Goal: Task Accomplishment & Management: Complete application form

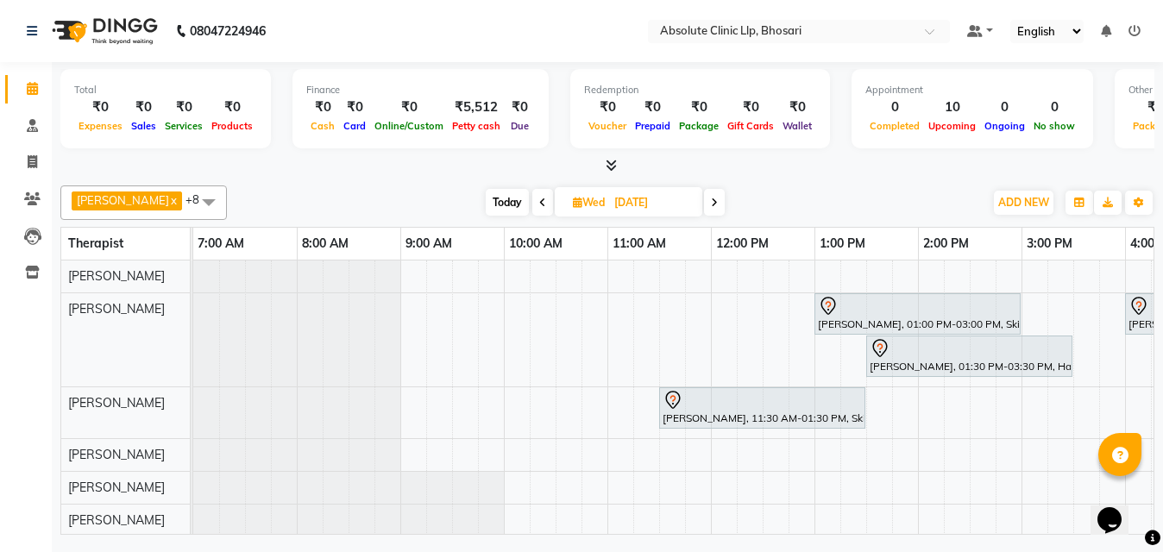
click at [673, 16] on nav "08047224946 Select Location × Absolute Clinic Llp, Bhosari Default Panel My Pan…" at bounding box center [581, 31] width 1163 height 62
click at [36, 166] on icon at bounding box center [32, 161] width 9 height 13
select select "service"
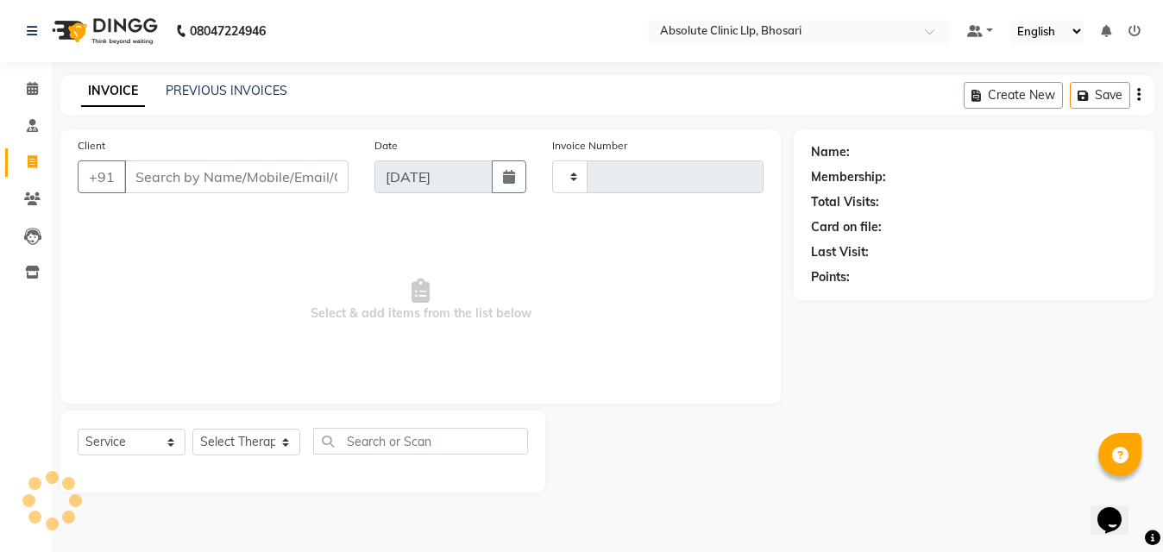
click at [248, 180] on input "Client" at bounding box center [236, 176] width 224 height 33
type input "2375"
select select "4706"
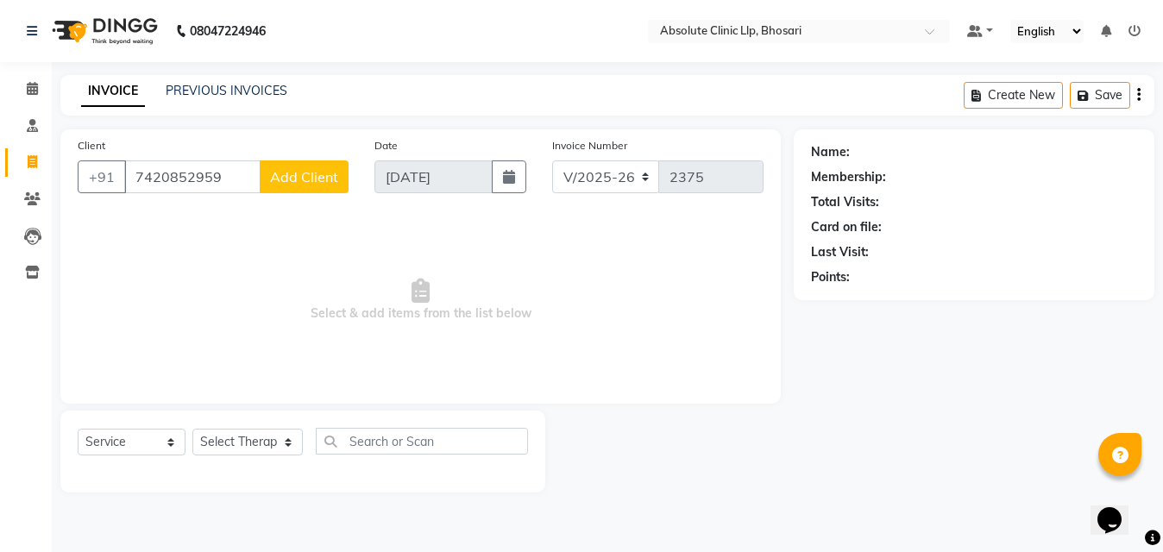
type input "7420852959"
click at [286, 182] on span "Add Client" at bounding box center [304, 176] width 68 height 17
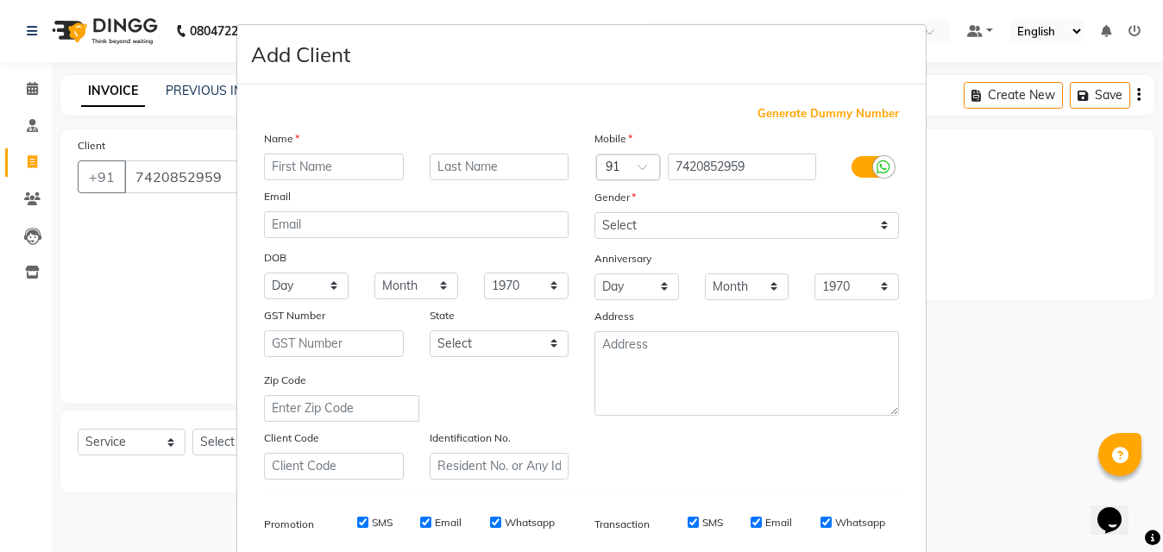
click at [282, 175] on input "text" at bounding box center [334, 167] width 140 height 27
type input "[PERSON_NAME]"
drag, startPoint x: 480, startPoint y: 184, endPoint x: 484, endPoint y: 172, distance: 12.6
click at [484, 172] on div "Name [PERSON_NAME] Email DOB Day 01 02 03 04 05 06 07 08 09 10 11 12 13 14 15 1…" at bounding box center [416, 304] width 330 height 350
click at [484, 172] on input "text" at bounding box center [499, 167] width 140 height 27
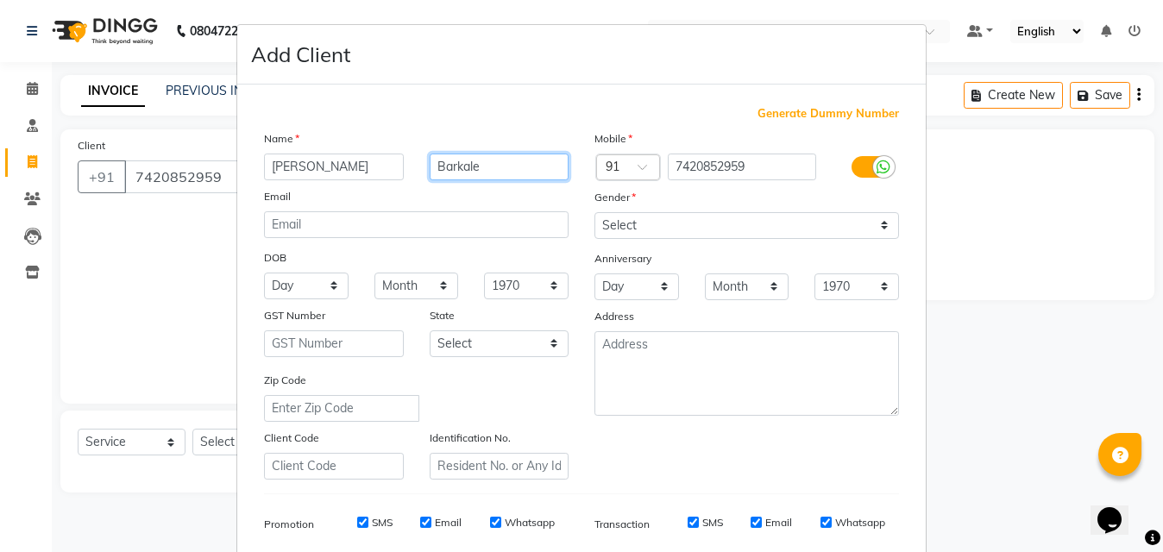
type input "Barkale"
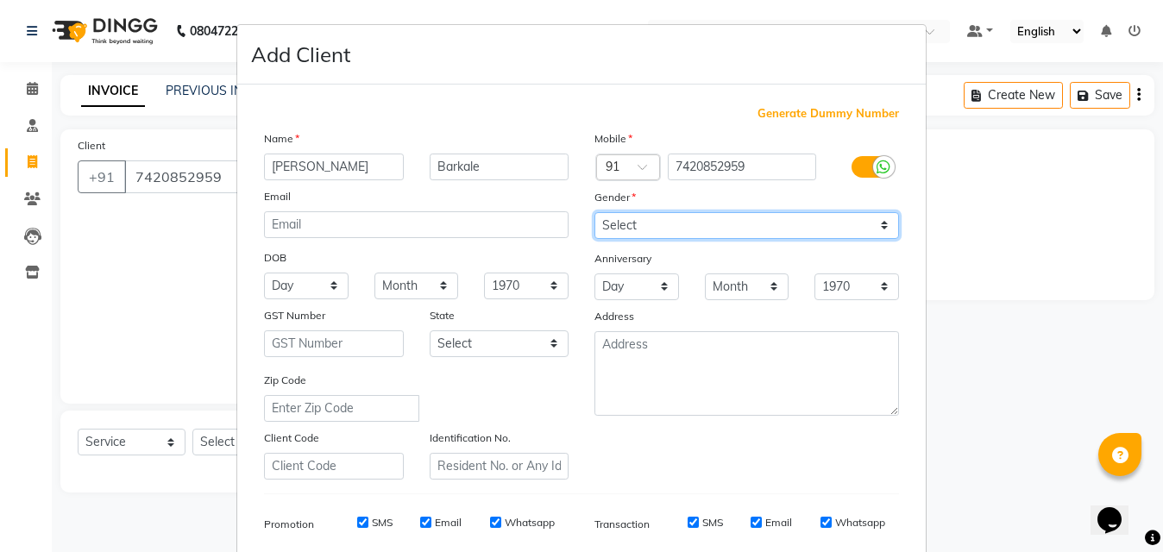
click at [737, 229] on select "Select [DEMOGRAPHIC_DATA] [DEMOGRAPHIC_DATA] Other Prefer Not To Say" at bounding box center [746, 225] width 304 height 27
select select "[DEMOGRAPHIC_DATA]"
click at [594, 212] on select "Select [DEMOGRAPHIC_DATA] [DEMOGRAPHIC_DATA] Other Prefer Not To Say" at bounding box center [746, 225] width 304 height 27
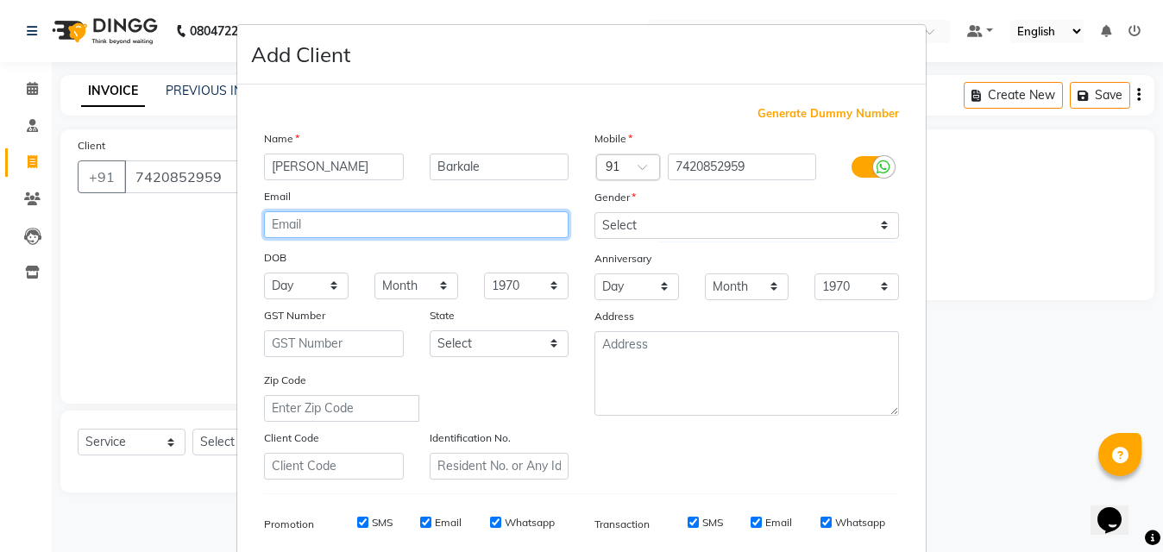
click at [360, 223] on input "email" at bounding box center [416, 224] width 304 height 27
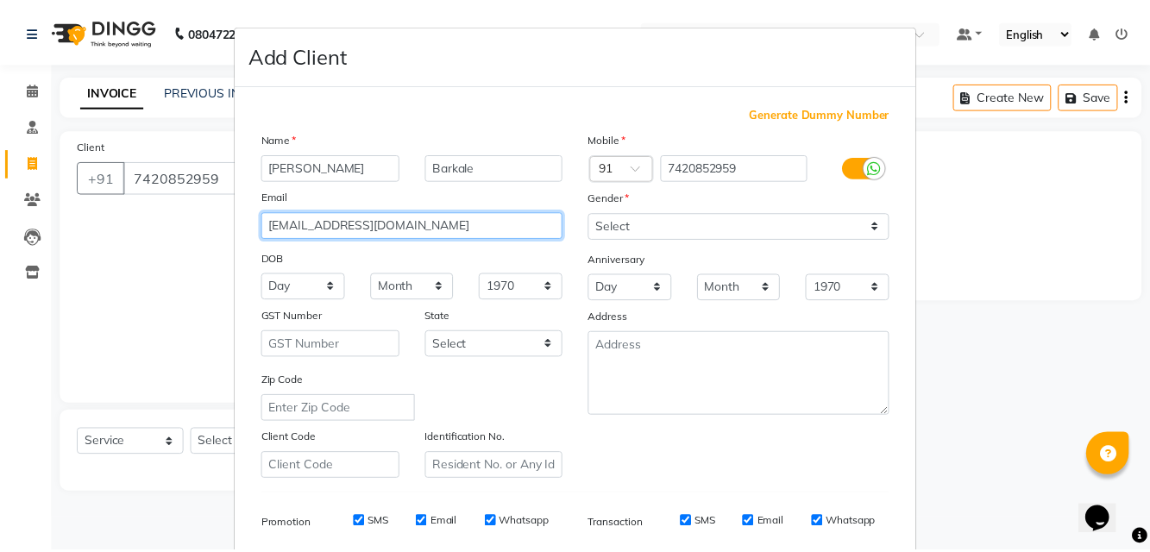
scroll to position [244, 0]
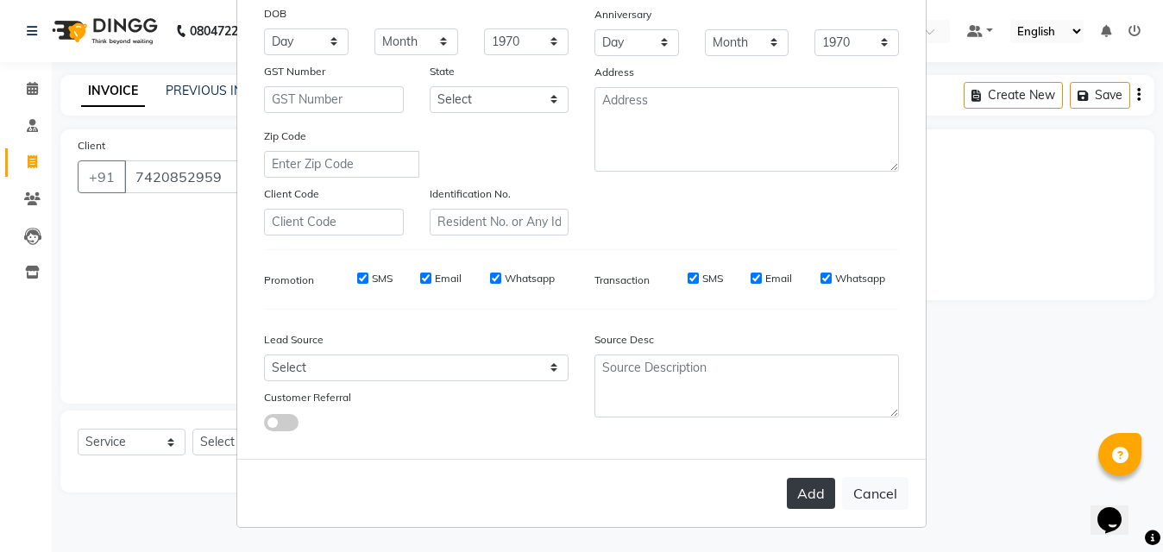
type input "[EMAIL_ADDRESS][DOMAIN_NAME]"
click at [818, 501] on button "Add" at bounding box center [811, 493] width 48 height 31
select select
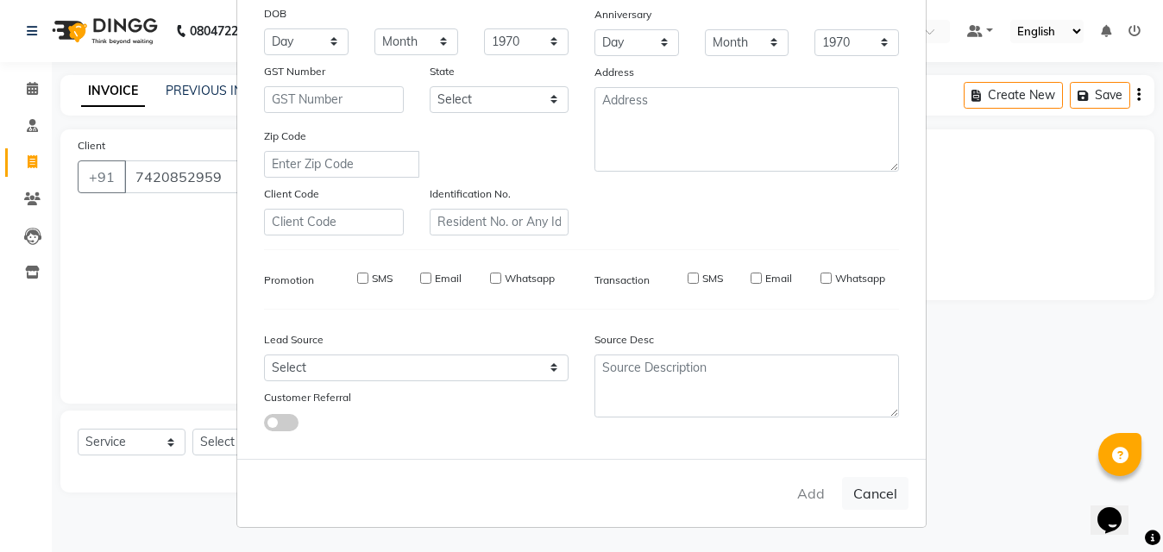
select select
checkbox input "false"
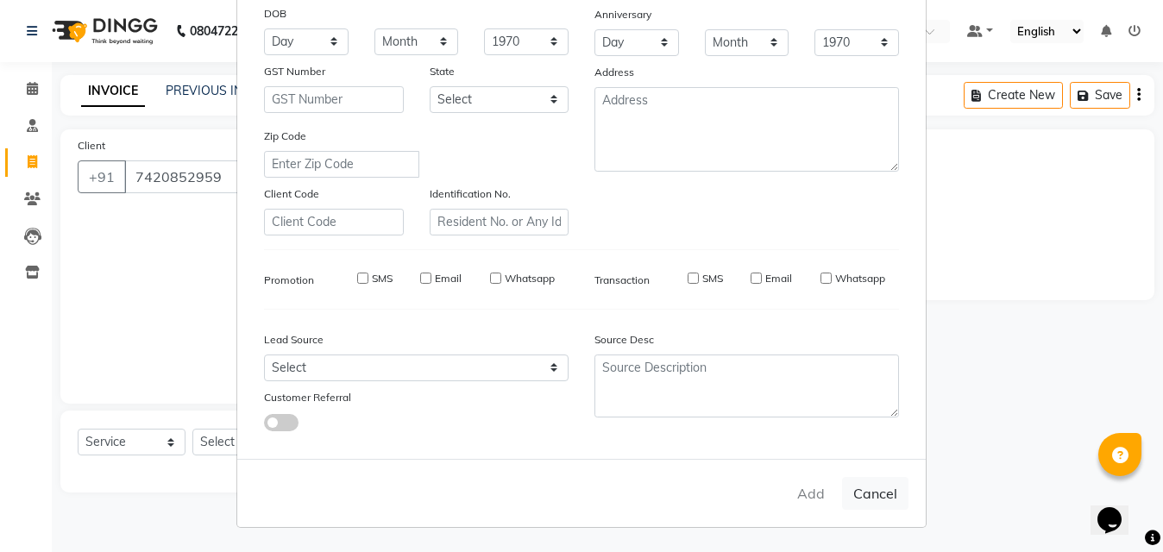
checkbox input "false"
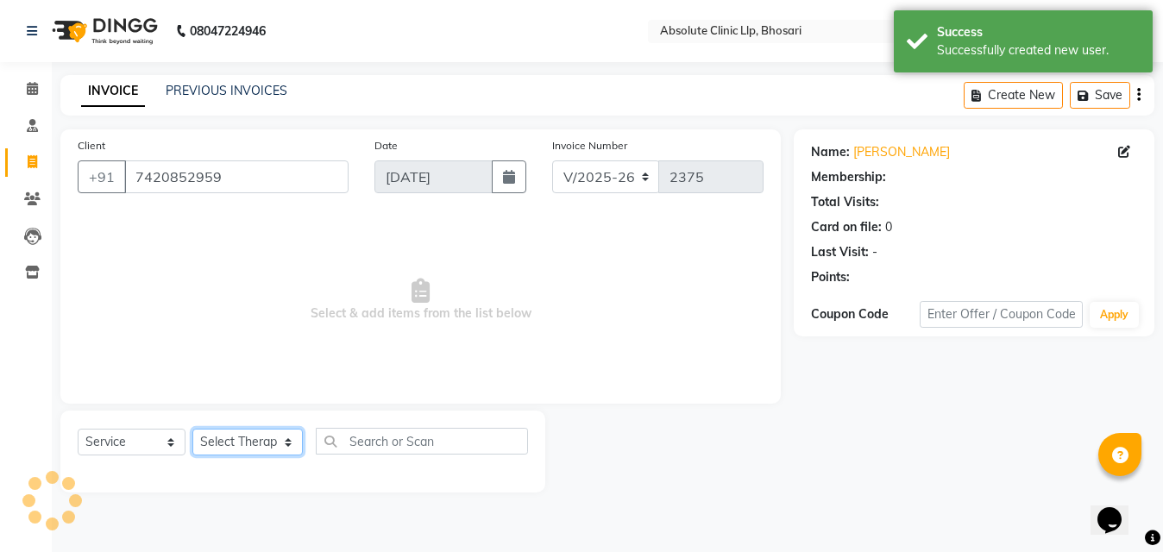
click at [215, 435] on select "Select Therapist [PERSON_NAME] [PERSON_NAME] [PERSON_NAME] [PERSON_NAME] [PERSO…" at bounding box center [247, 442] width 110 height 27
select select "28128"
click at [192, 429] on select "Select Therapist [PERSON_NAME] [PERSON_NAME] [PERSON_NAME] [PERSON_NAME] [PERSO…" at bounding box center [247, 442] width 110 height 27
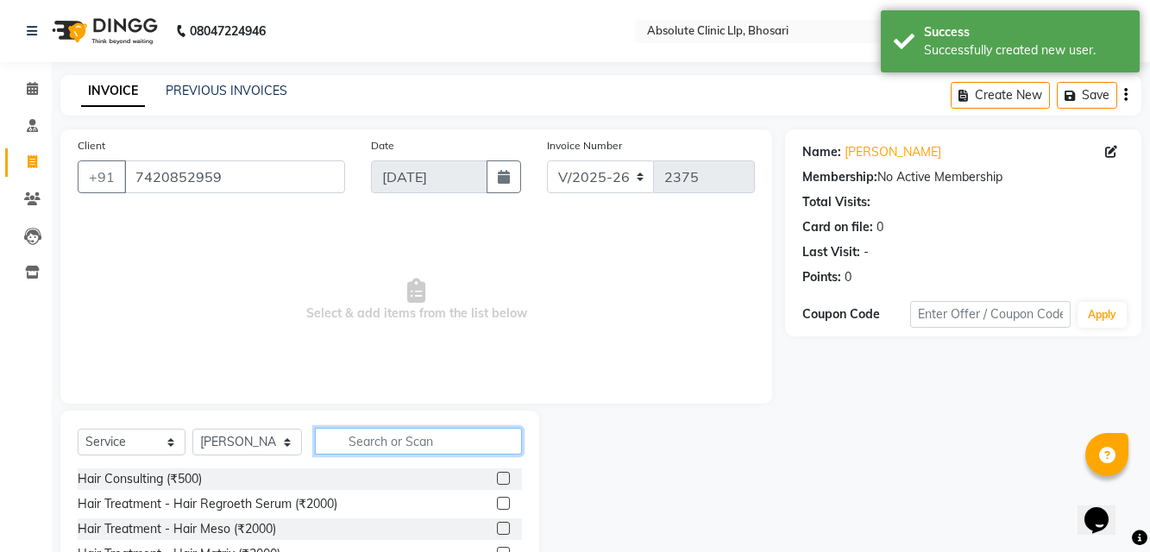
click at [335, 437] on input "text" at bounding box center [418, 441] width 207 height 27
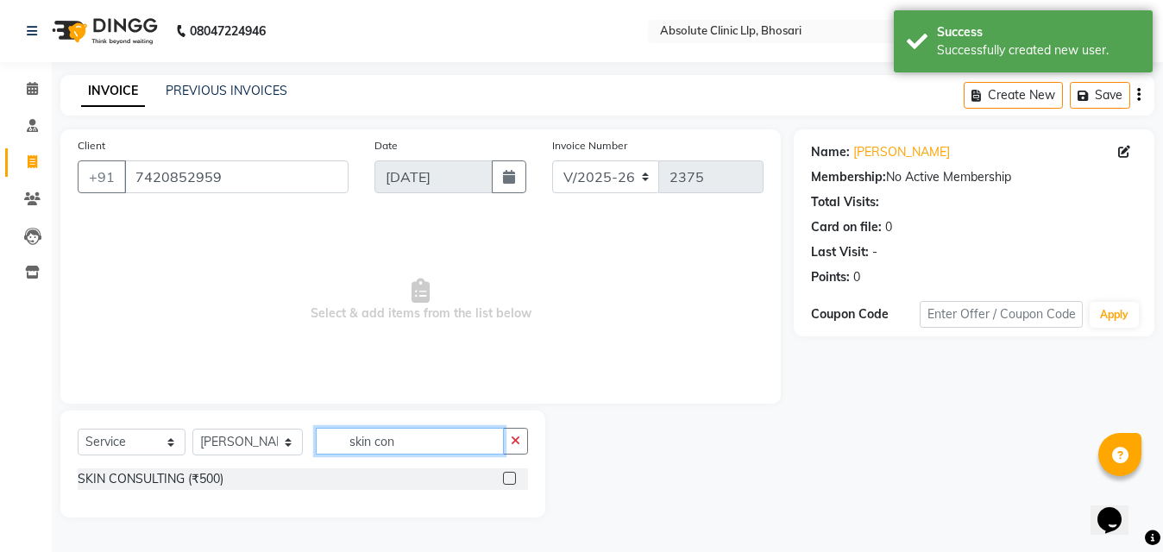
type input "skin con"
click at [511, 480] on label at bounding box center [509, 478] width 13 height 13
click at [511, 480] on input "checkbox" at bounding box center [508, 478] width 11 height 11
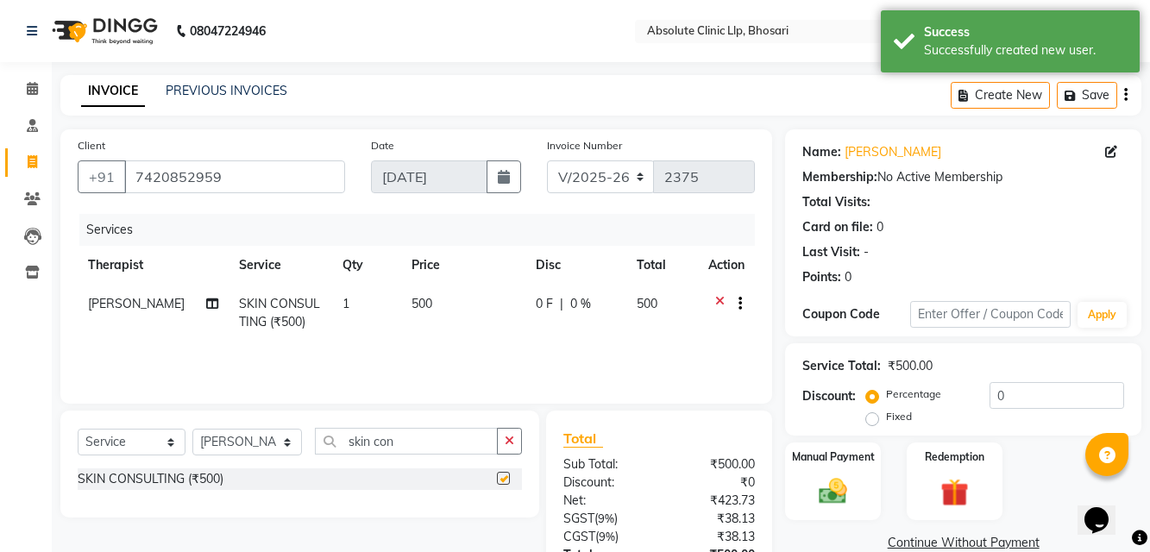
checkbox input "false"
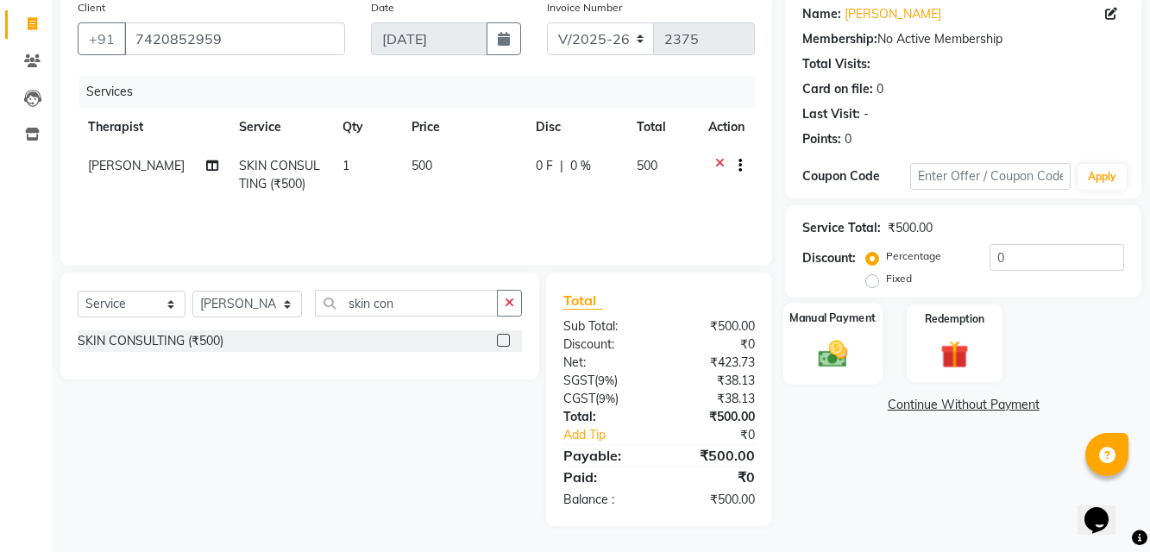
click at [812, 317] on label "Manual Payment" at bounding box center [833, 318] width 86 height 16
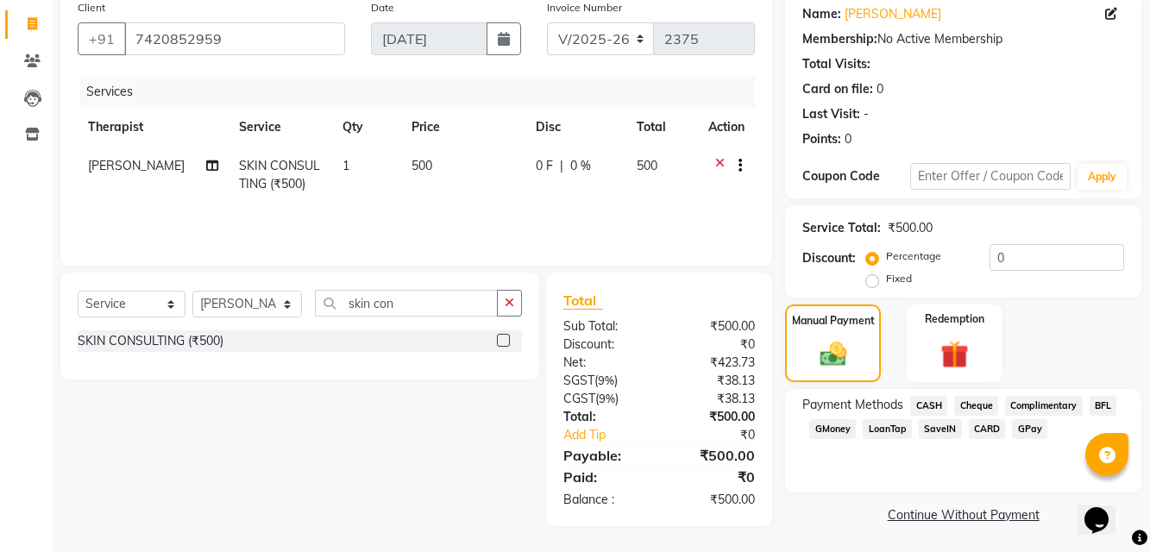
click at [1026, 428] on span "GPay" at bounding box center [1029, 429] width 35 height 20
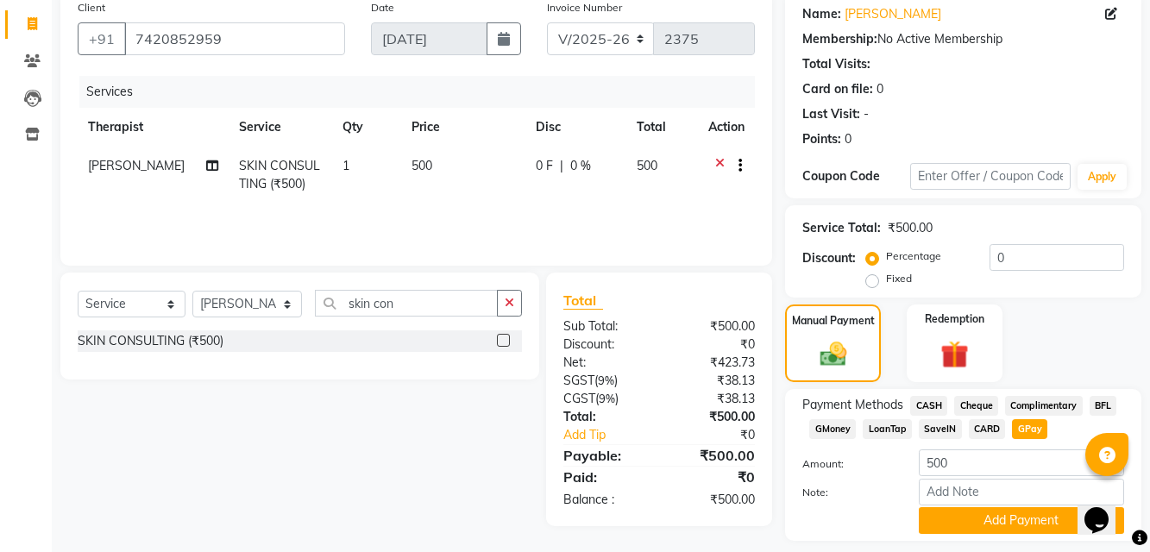
click at [926, 398] on span "CASH" at bounding box center [928, 406] width 37 height 20
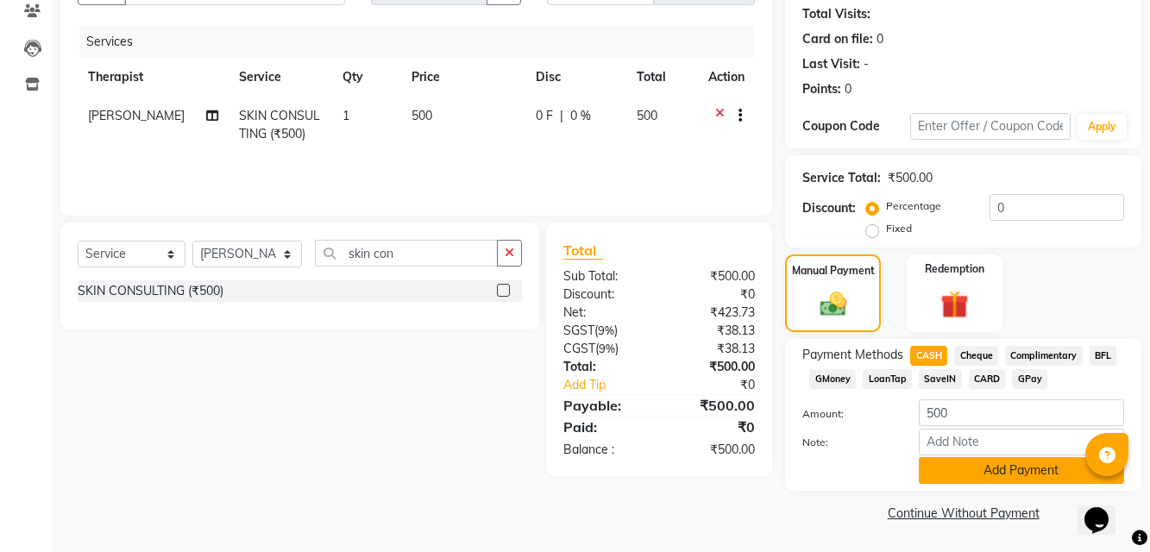
click at [964, 477] on button "Add Payment" at bounding box center [1021, 470] width 205 height 27
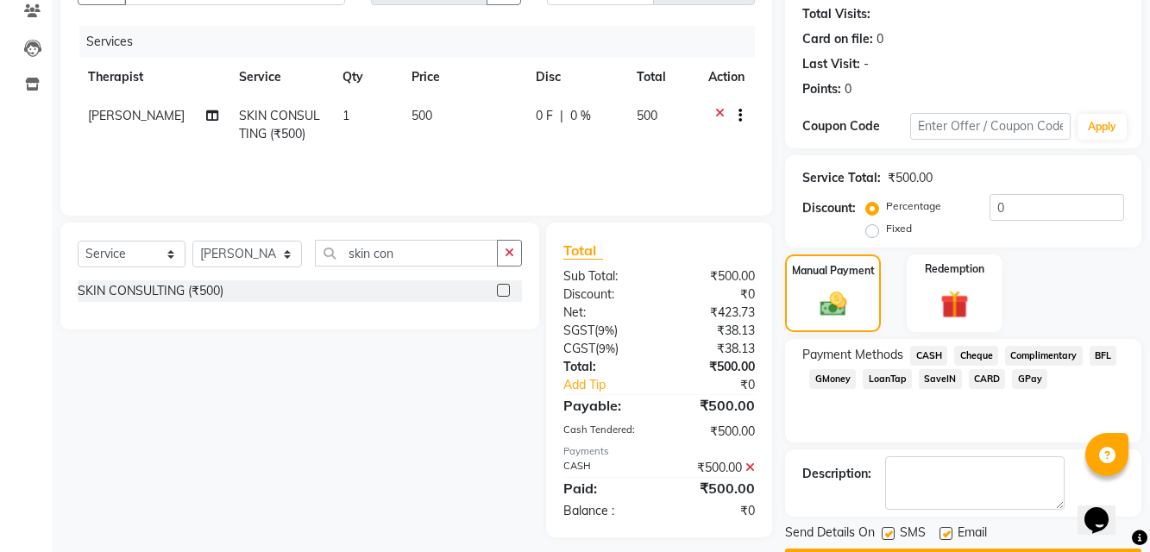
scroll to position [237, 0]
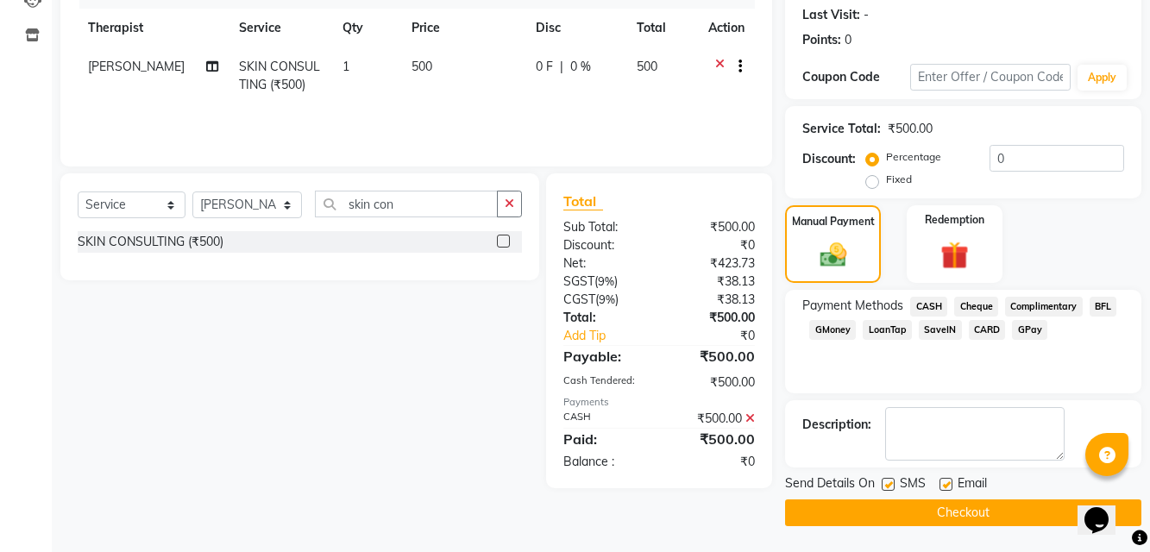
click at [944, 518] on button "Checkout" at bounding box center [963, 512] width 356 height 27
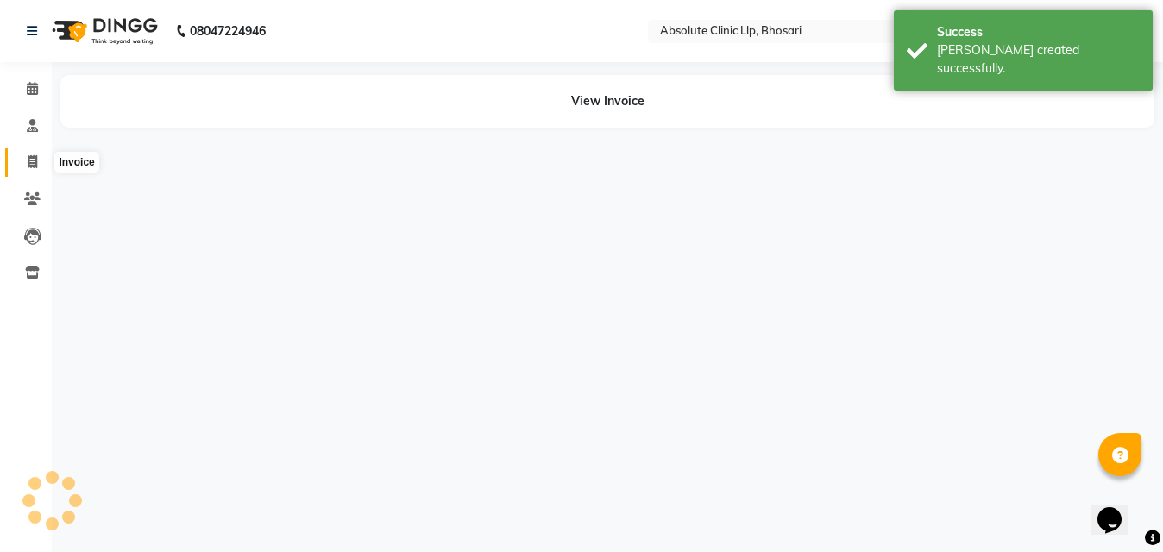
click at [34, 162] on icon at bounding box center [32, 161] width 9 height 13
select select "service"
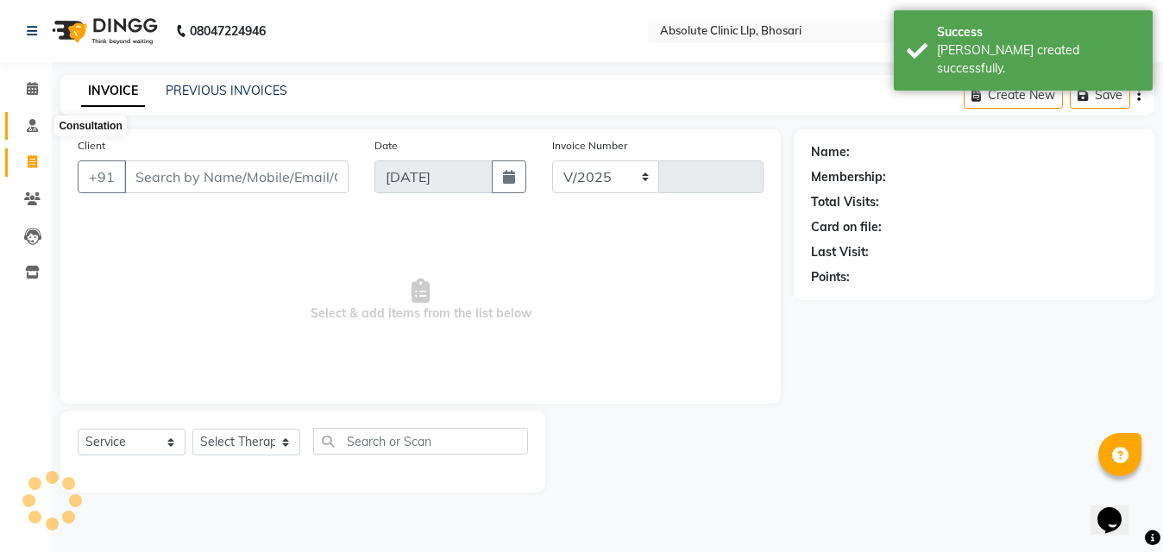
select select "4706"
type input "2376"
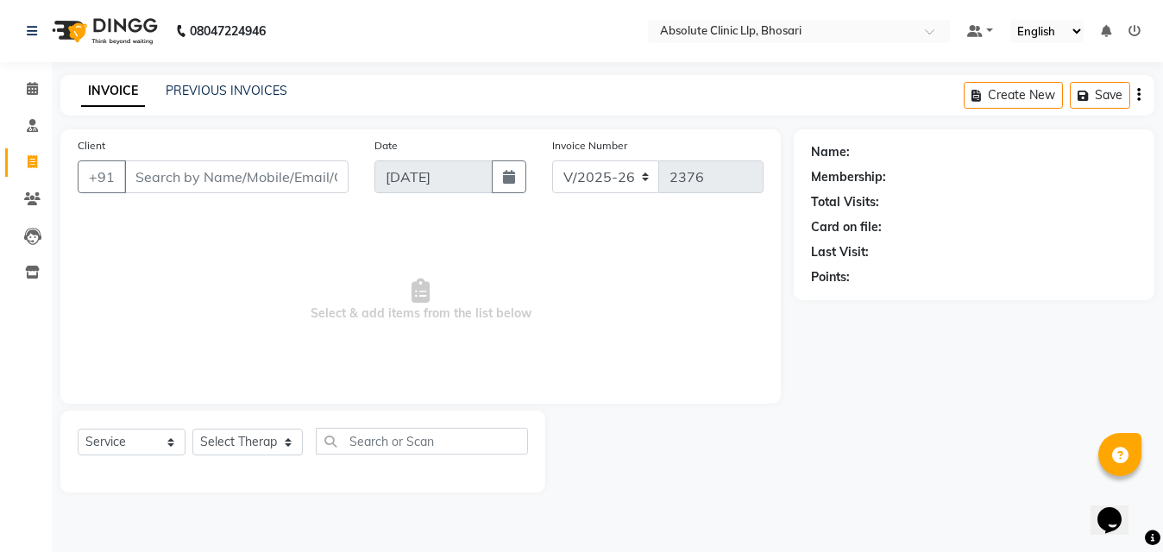
click at [273, 189] on input "Client" at bounding box center [236, 176] width 224 height 33
type input "8485045191"
click at [271, 185] on button "Add Client" at bounding box center [304, 176] width 89 height 33
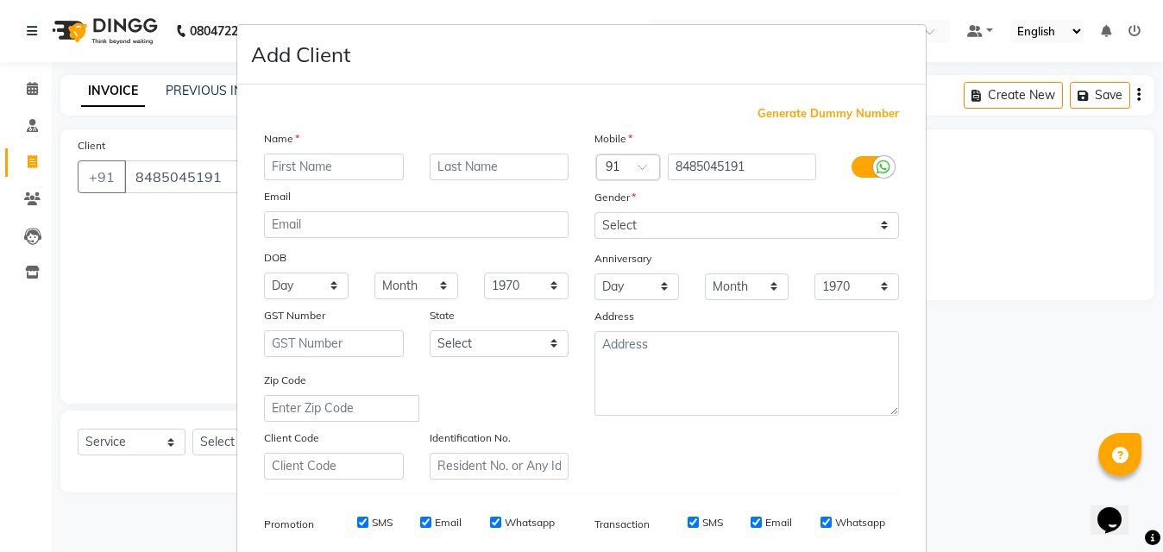
click at [282, 172] on input "text" at bounding box center [334, 167] width 140 height 27
type input "Sonali"
click at [518, 178] on input "text" at bounding box center [499, 167] width 140 height 27
click at [429, 168] on input "text" at bounding box center [499, 167] width 140 height 27
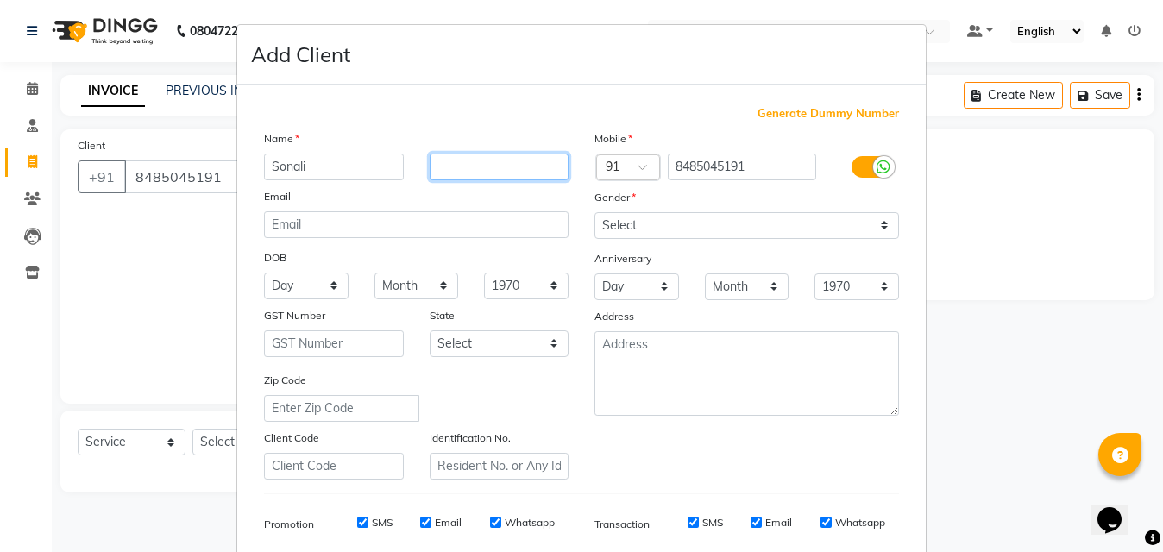
click at [436, 169] on input "text" at bounding box center [499, 167] width 140 height 27
type input "Phalware"
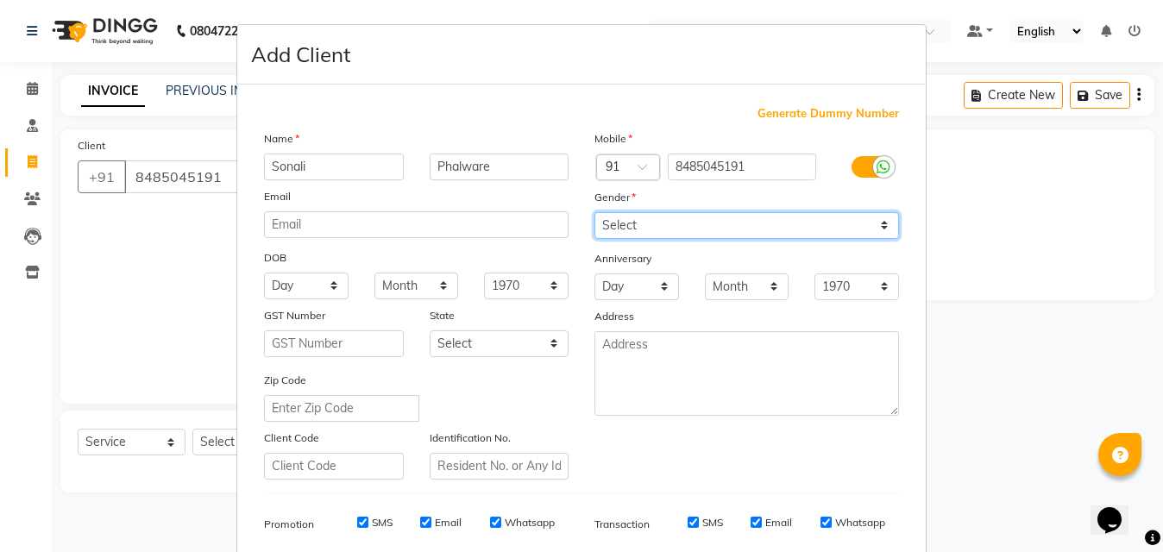
click at [705, 229] on select "Select [DEMOGRAPHIC_DATA] [DEMOGRAPHIC_DATA] Other Prefer Not To Say" at bounding box center [746, 225] width 304 height 27
select select "[DEMOGRAPHIC_DATA]"
click at [594, 212] on select "Select [DEMOGRAPHIC_DATA] [DEMOGRAPHIC_DATA] Other Prefer Not To Say" at bounding box center [746, 225] width 304 height 27
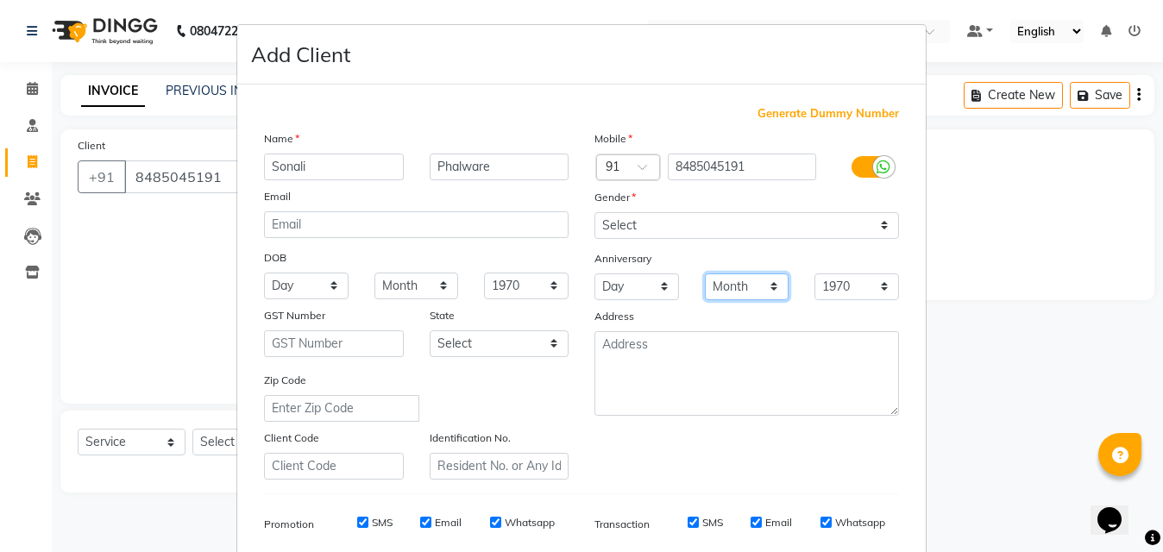
click at [705, 290] on select "Month January February March April May June July August September October Novem…" at bounding box center [747, 286] width 85 height 27
click at [1008, 323] on ngb-modal-window "Add Client Generate Dummy Number Name [PERSON_NAME] Phalware Email DOB Day 01 0…" at bounding box center [581, 276] width 1163 height 552
click at [418, 206] on div "Email" at bounding box center [416, 199] width 330 height 24
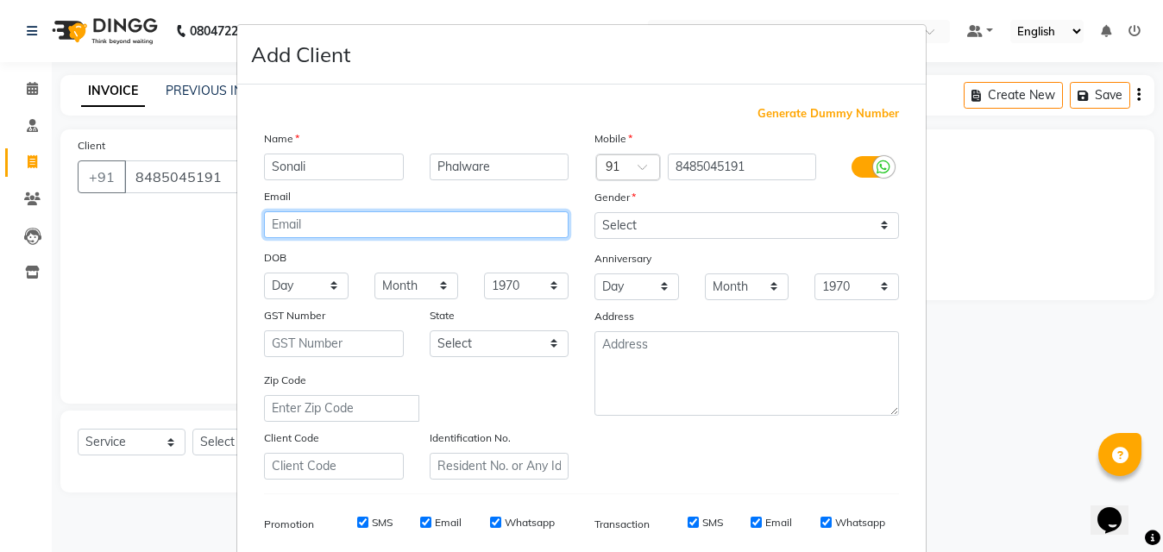
click at [417, 211] on input "email" at bounding box center [416, 224] width 304 height 27
type input "W"
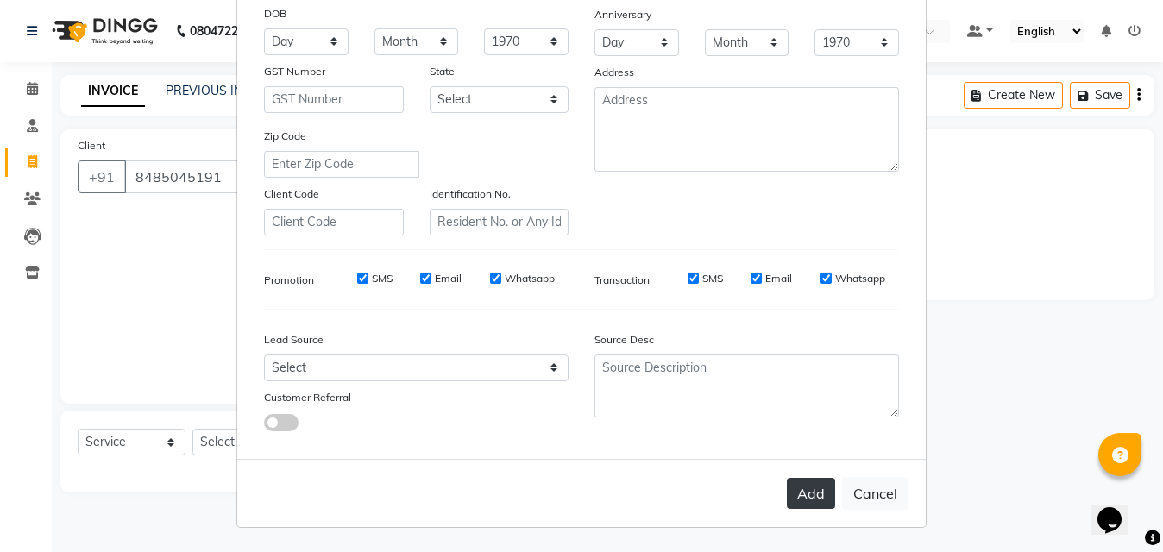
type input "[EMAIL_ADDRESS][DOMAIN_NAME]"
click at [818, 501] on button "Add" at bounding box center [811, 493] width 48 height 31
